Goal: Complete application form: Complete application form

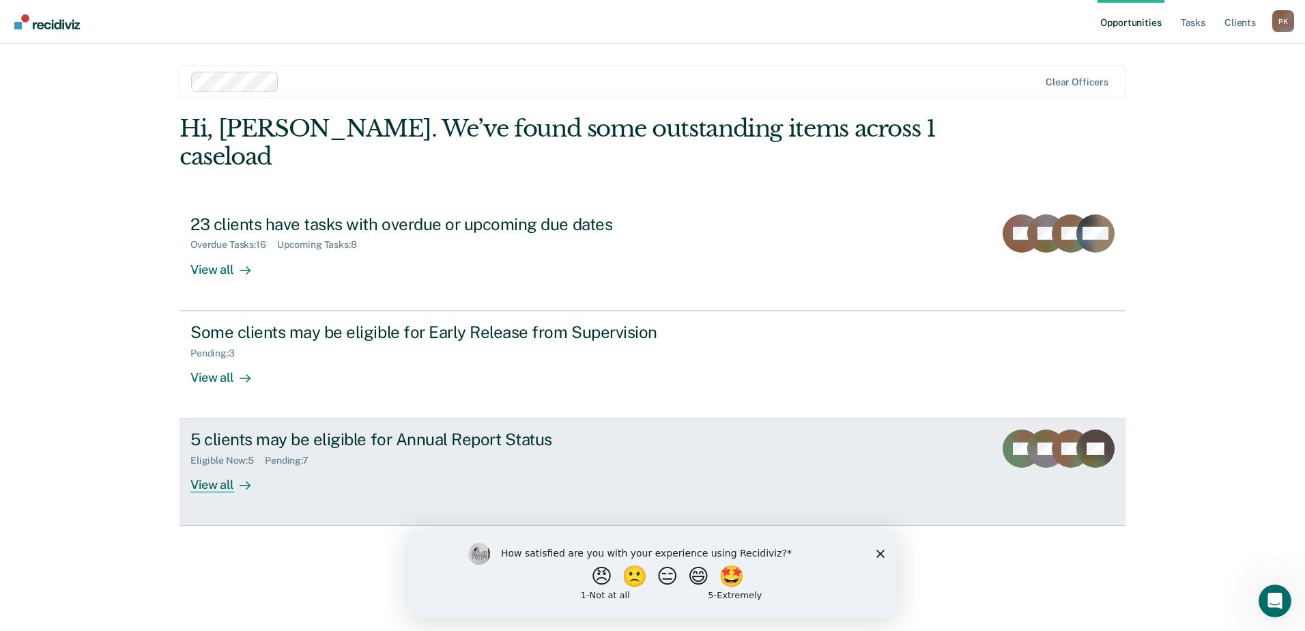
click at [217, 466] on div "View all" at bounding box center [228, 479] width 76 height 27
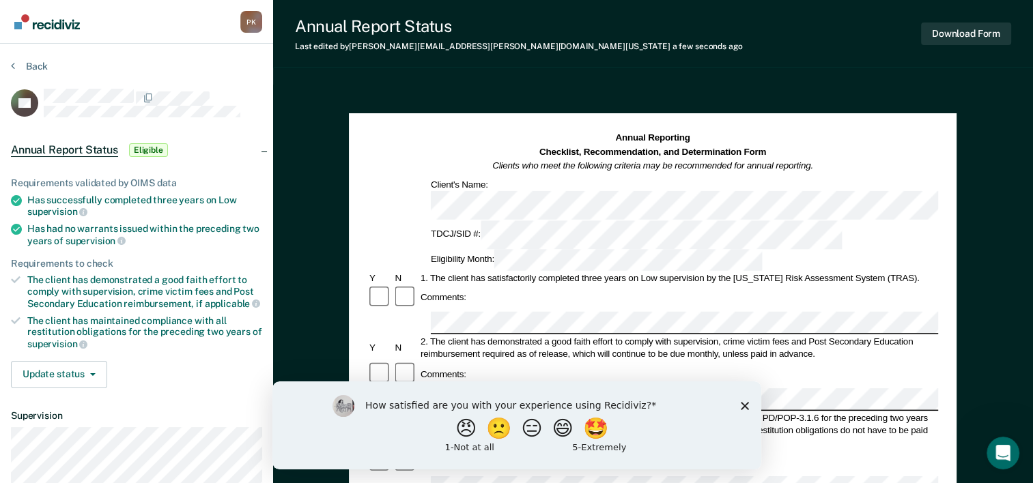
drag, startPoint x: 521, startPoint y: 224, endPoint x: 506, endPoint y: 89, distance: 136.0
